Goal: Book appointment/travel/reservation

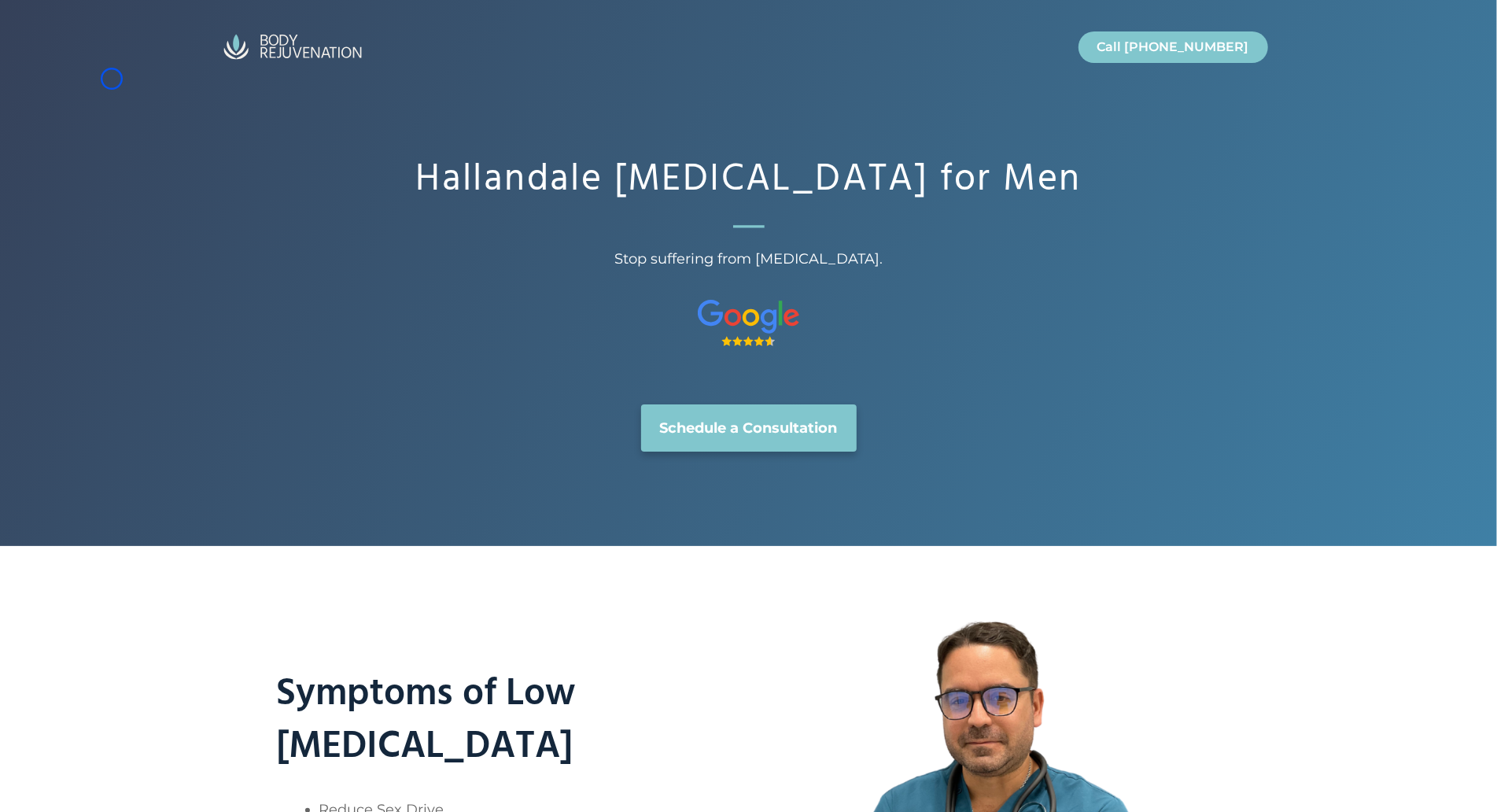
click at [112, 78] on header "Call [DATE] Call [DATE] Call [PHONE_NUMBER]" at bounding box center [748, 46] width 1497 height 92
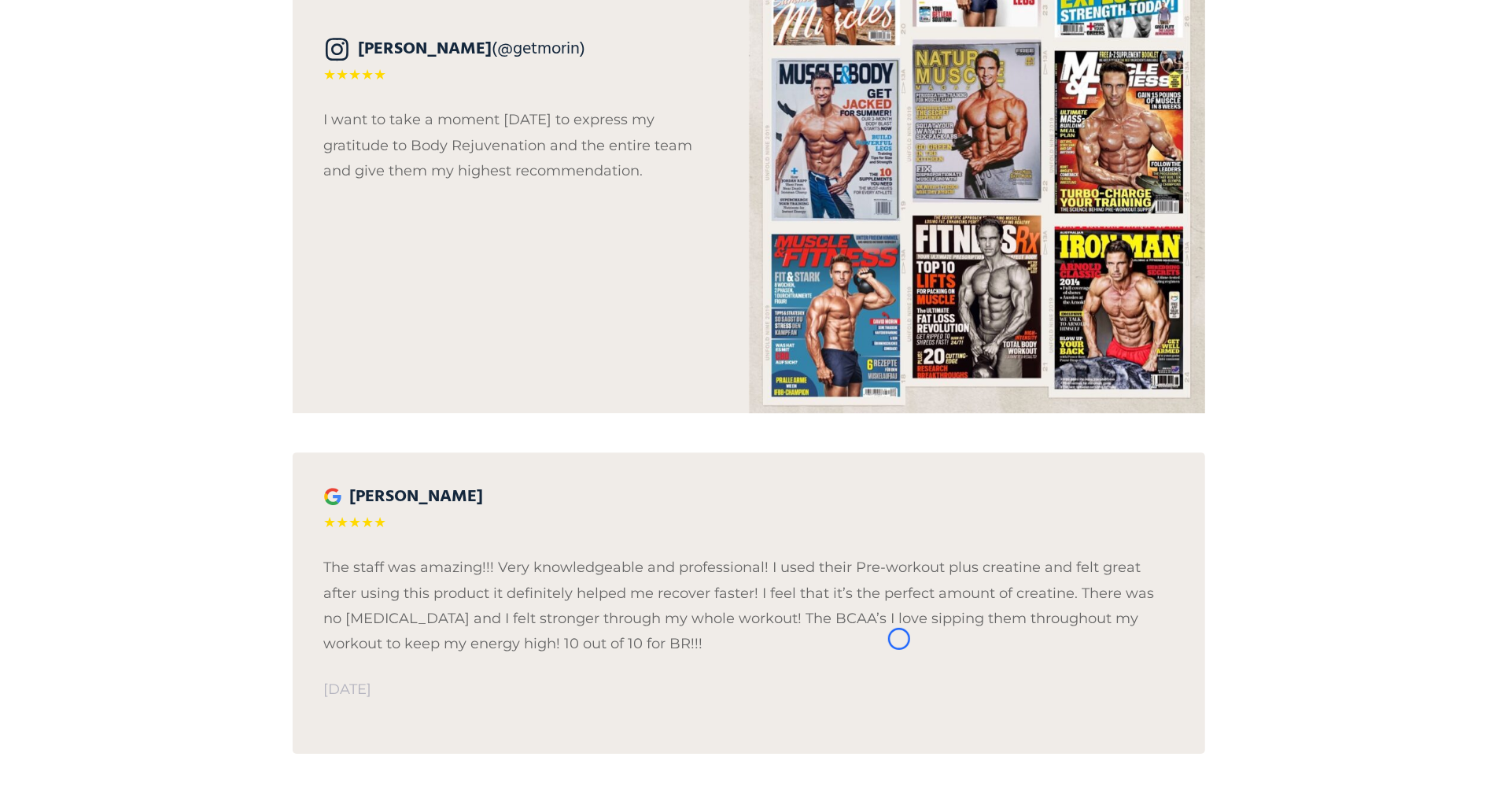
scroll to position [3524, 0]
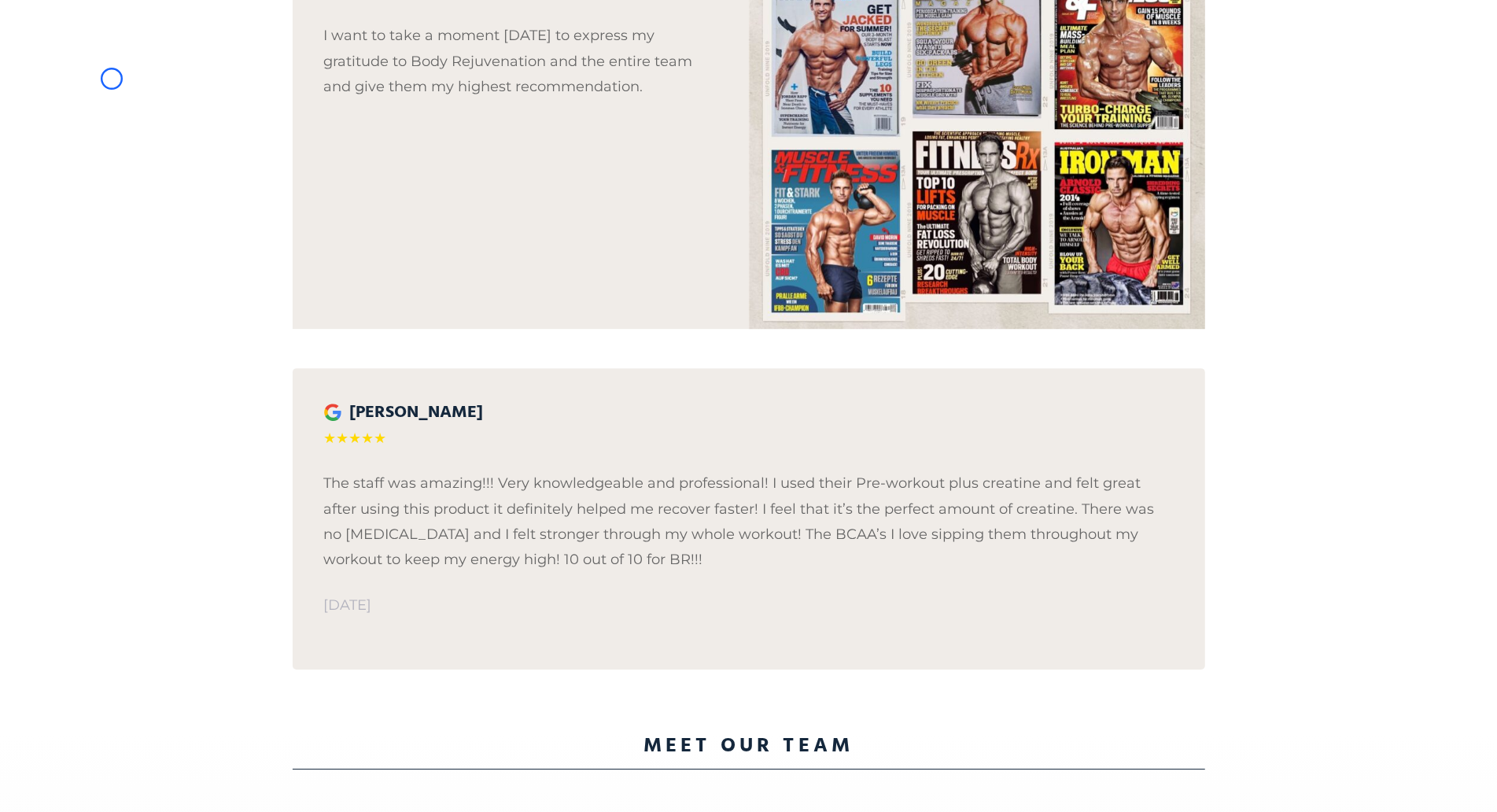
click at [112, 78] on div "What our patients are saying… [PERSON_NAME] (@getmorin) ★★★★★ I want to take a …" at bounding box center [748, 175] width 1497 height 1113
click at [98, 117] on div "What our patients are saying… [PERSON_NAME] (@getmorin) ★★★★★ I want to take a …" at bounding box center [748, 175] width 1497 height 1113
click at [122, 102] on div "What our patients are saying… [PERSON_NAME] (@getmorin) ★★★★★ I want to take a …" at bounding box center [748, 175] width 1497 height 1113
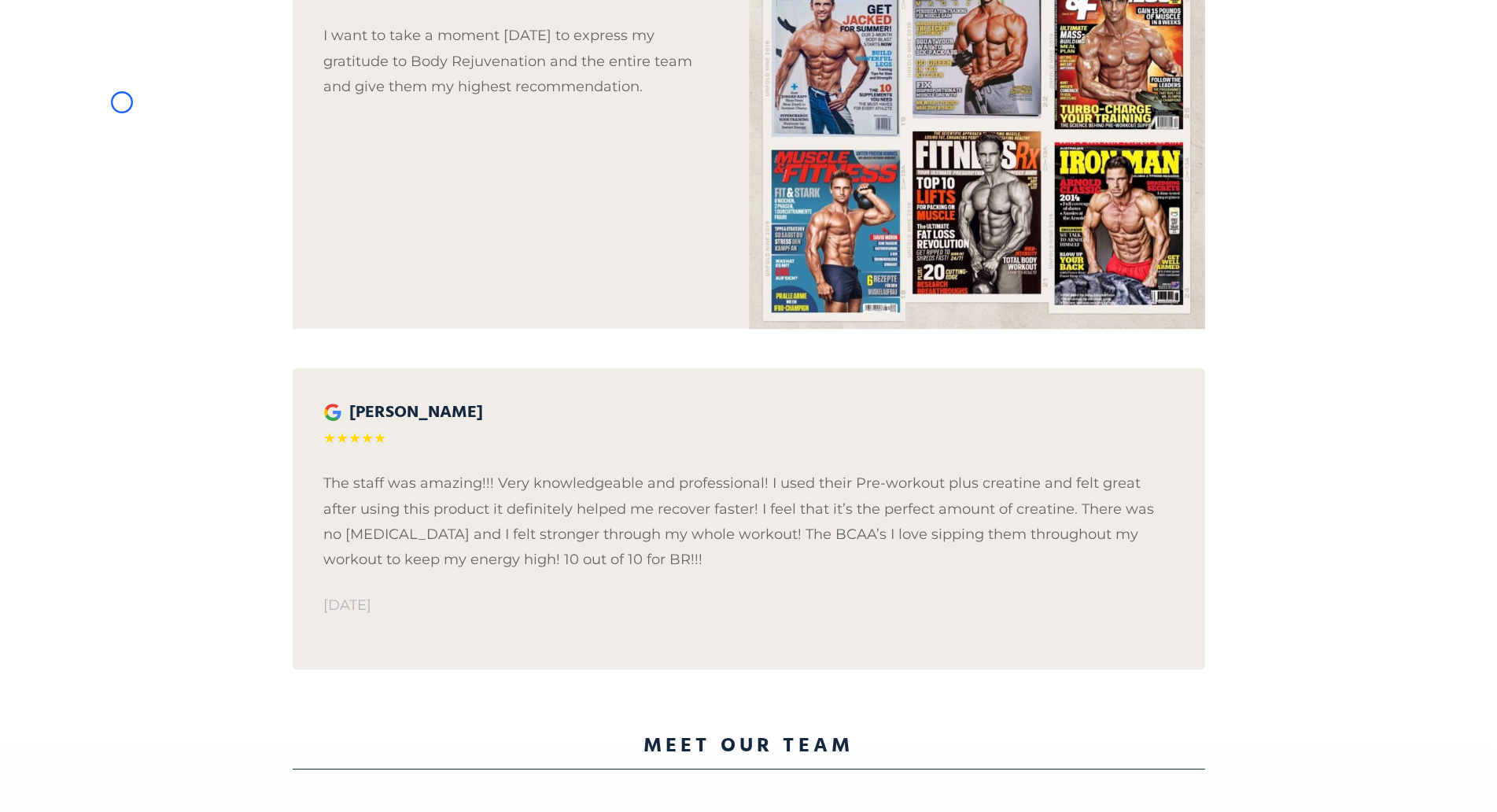
scroll to position [67, 0]
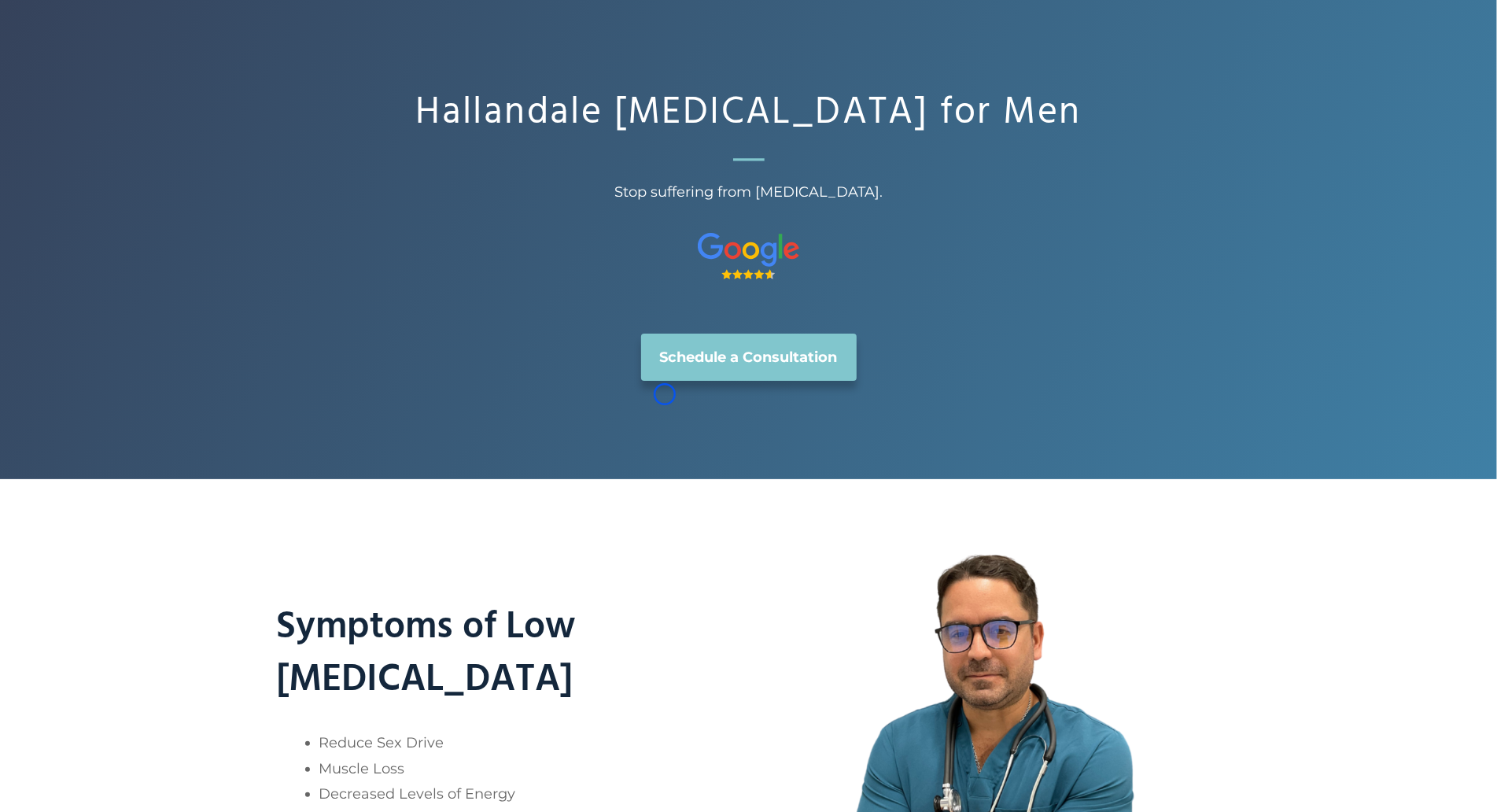
click at [665, 381] on link "Schedule a Consultation" at bounding box center [749, 356] width 216 height 47
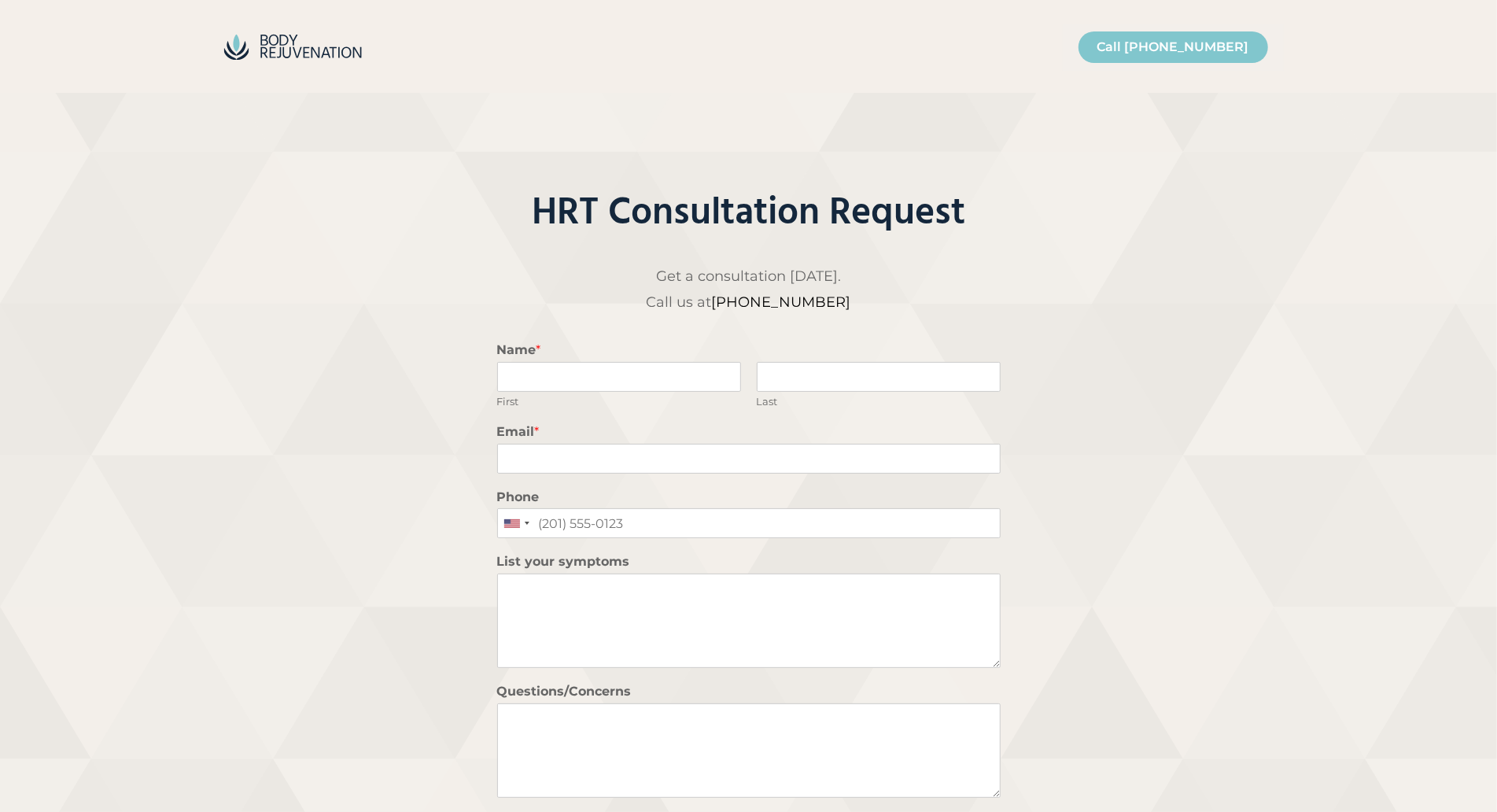
click at [103, 87] on header "Call [DATE] Call [DATE] Call [PHONE_NUMBER]" at bounding box center [748, 46] width 1497 height 92
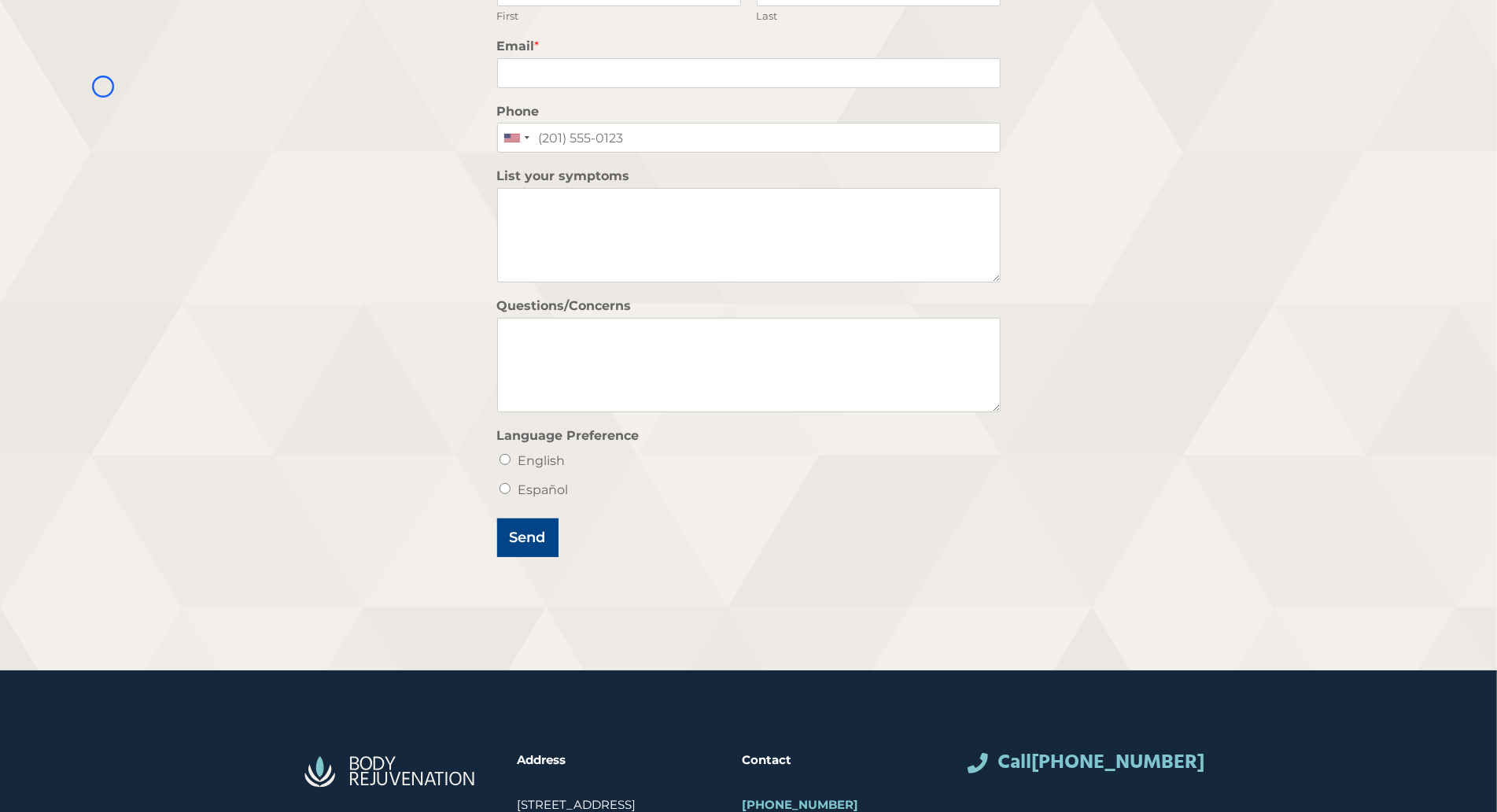
click at [103, 87] on div "HRT Consultation Request Get a consultation today. Call us at 954-289-1823 Name…" at bounding box center [748, 189] width 1497 height 963
